Goal: Transaction & Acquisition: Download file/media

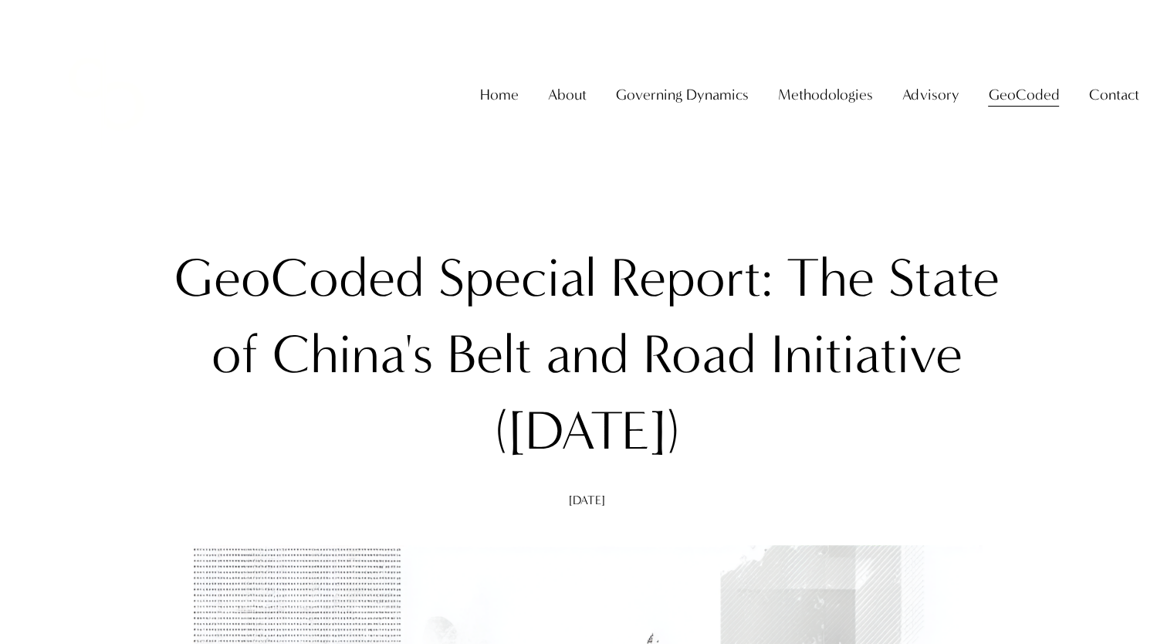
drag, startPoint x: 138, startPoint y: 252, endPoint x: 884, endPoint y: 445, distance: 769.8
copy h1 "GeoCoded Special Report: The State of China's Belt and Road Initiative ([DATE])"
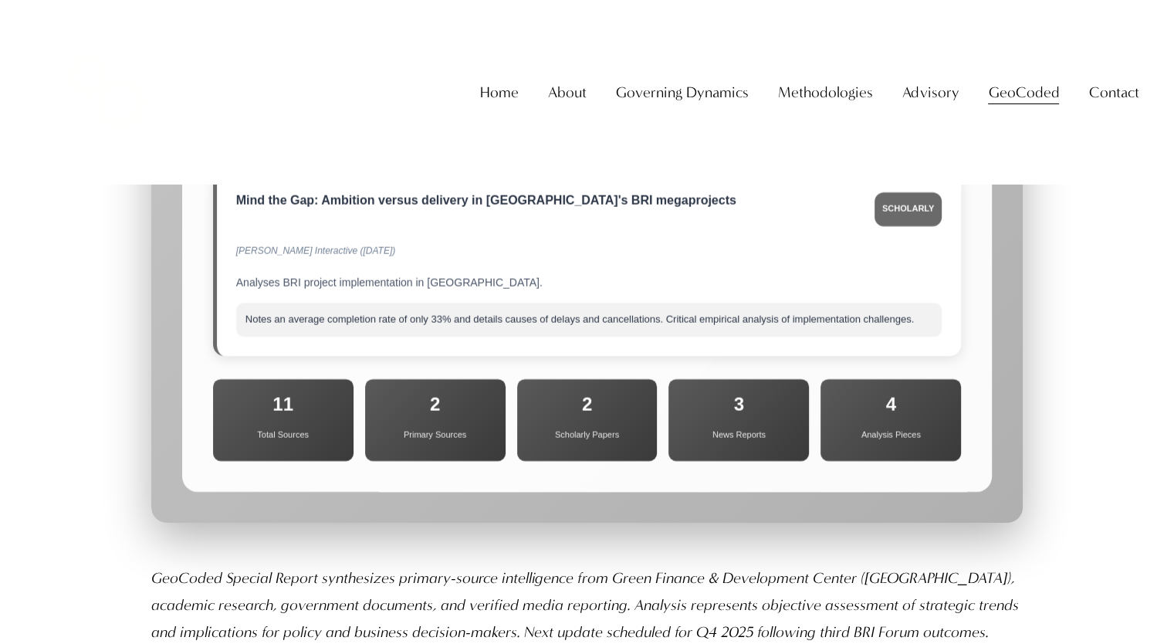
scroll to position [17507, 0]
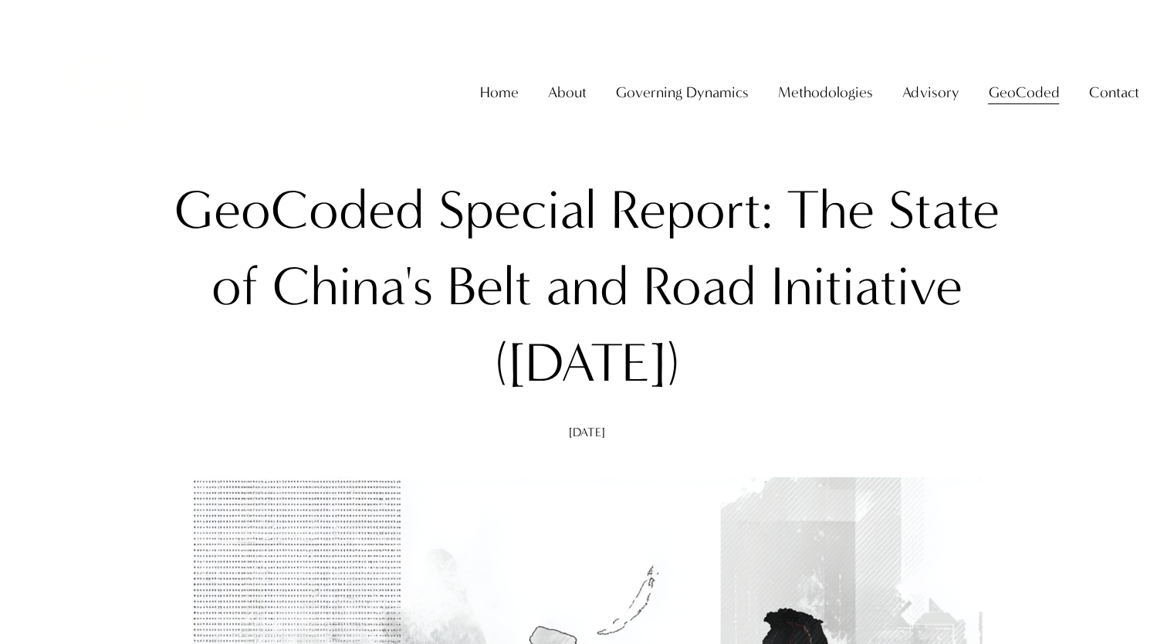
scroll to position [0, 0]
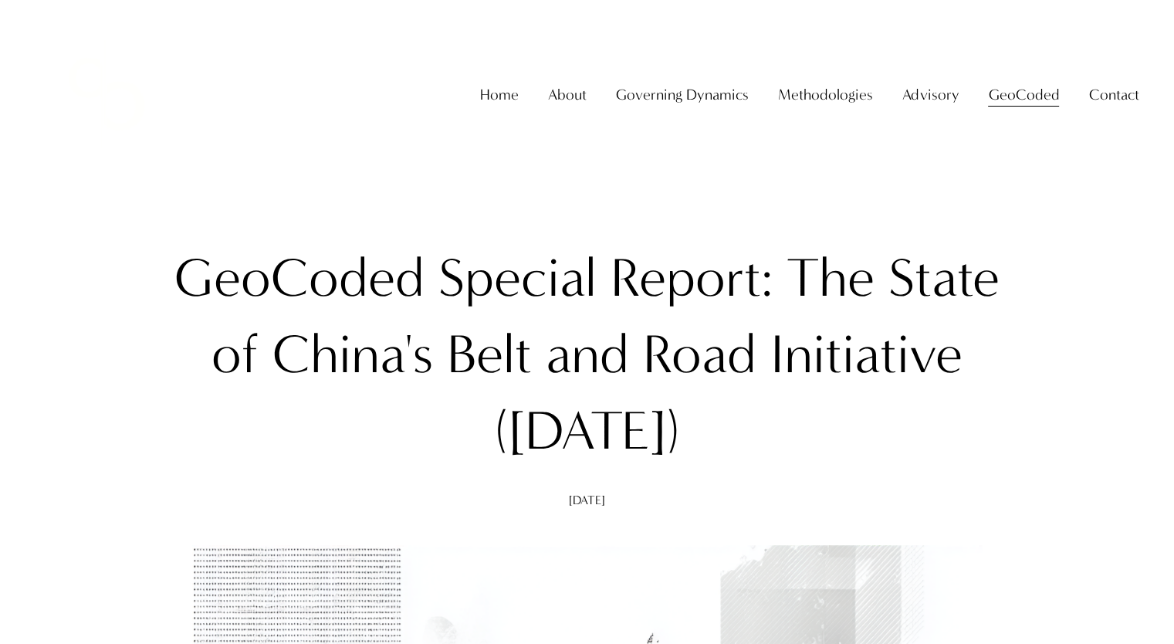
drag, startPoint x: 246, startPoint y: 266, endPoint x: 753, endPoint y: 35, distance: 557.4
click at [794, 442] on h1 "GeoCoded Special Report: The State of China's Belt and Road Initiative ([DATE])" at bounding box center [587, 354] width 872 height 229
copy h1 "GeoCoded Special Report: The State of China's Belt and Road Initiative ([DATE])"
click at [465, 352] on h1 "GeoCoded Special Report: The State of China's Belt and Road Initiative ([DATE])" at bounding box center [587, 354] width 872 height 229
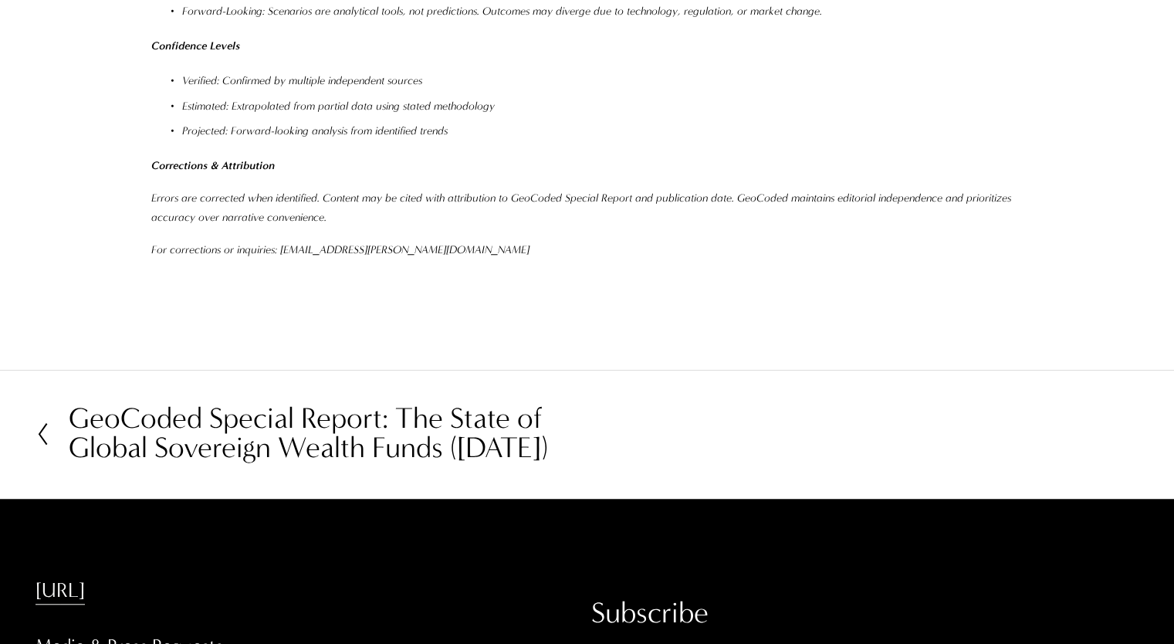
scroll to position [18694, 0]
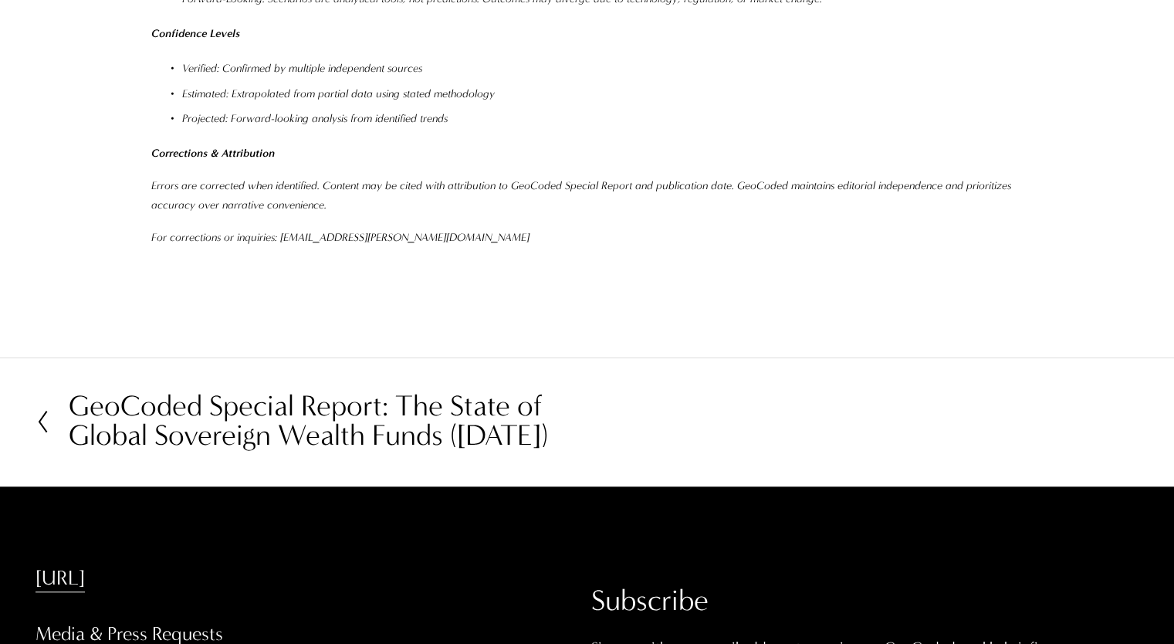
drag, startPoint x: 374, startPoint y: 569, endPoint x: 196, endPoint y: 576, distance: 178.4
copy p "[PERSON_NAME] & Co."
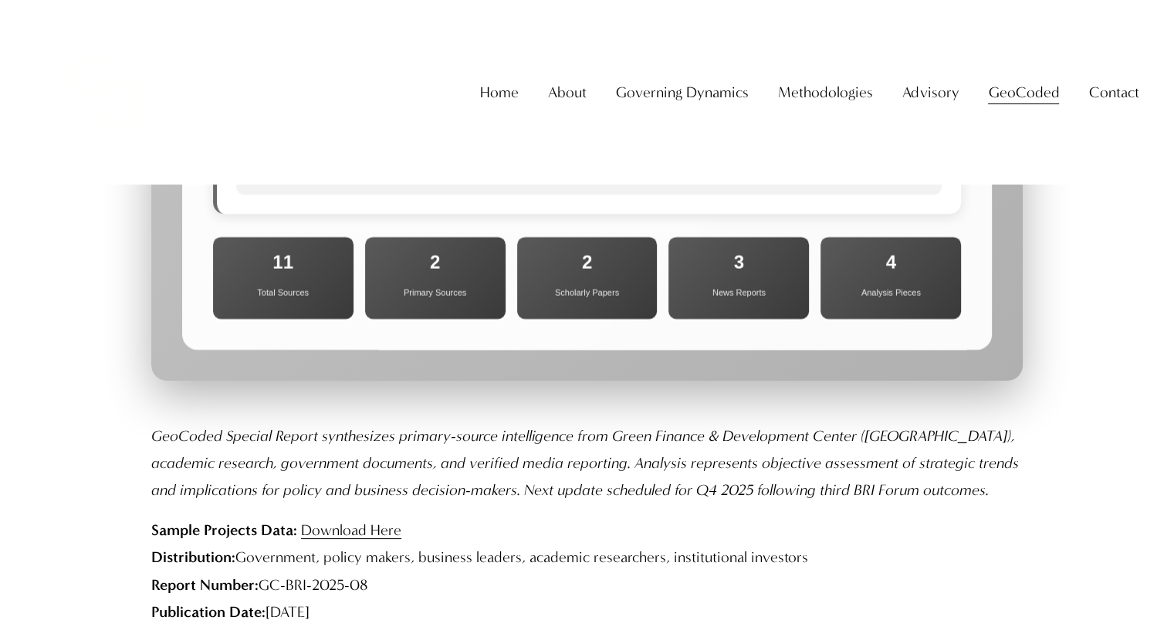
scroll to position [17536, 0]
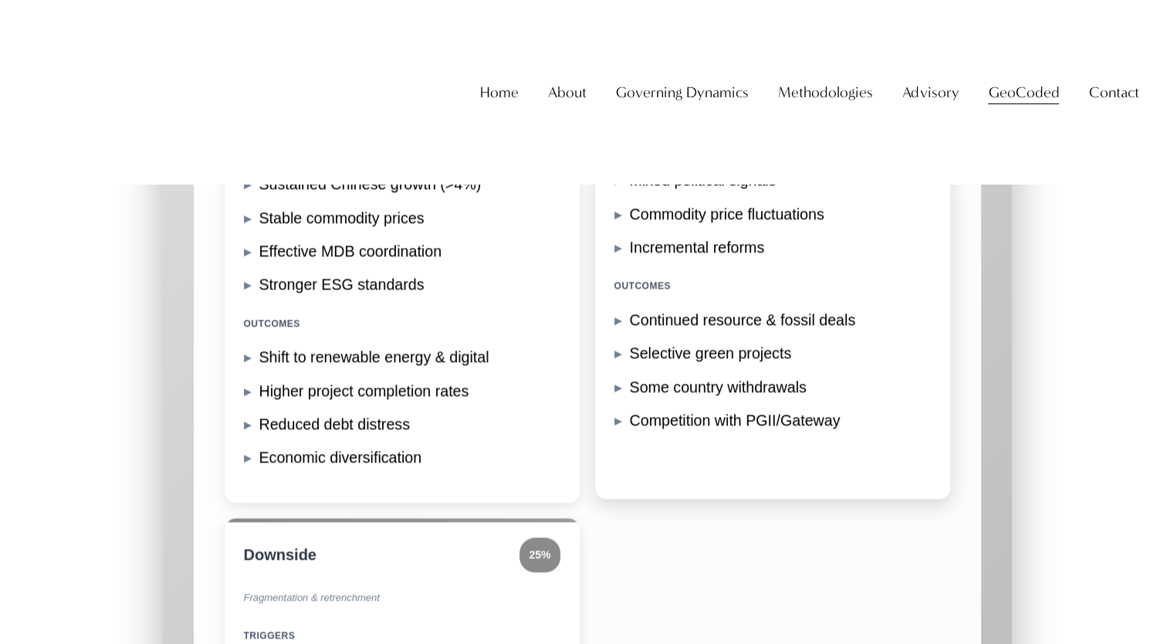
scroll to position [13446, 0]
